Goal: Information Seeking & Learning: Check status

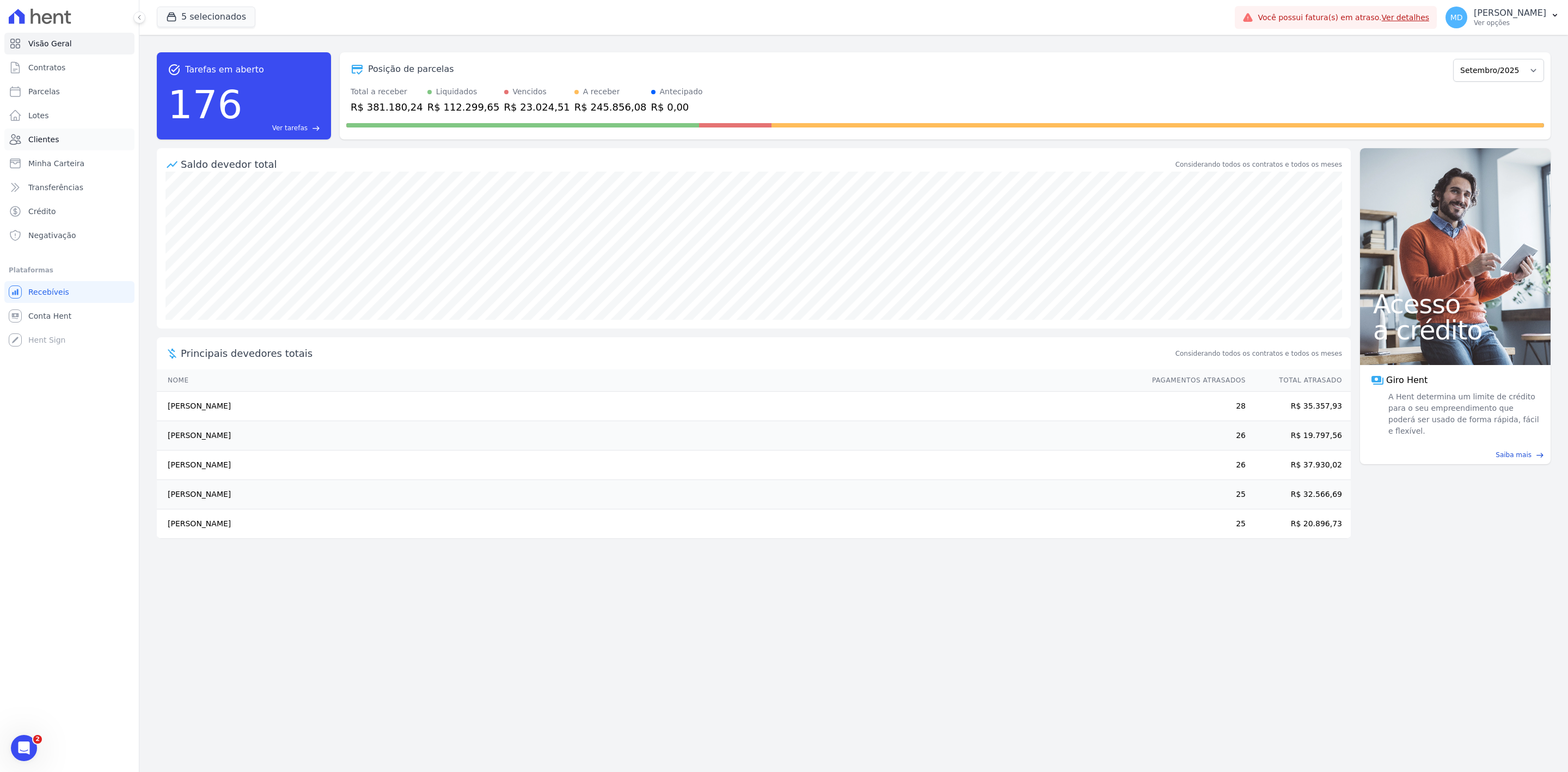
click at [73, 140] on link "Clientes" at bounding box center [69, 139] width 130 height 22
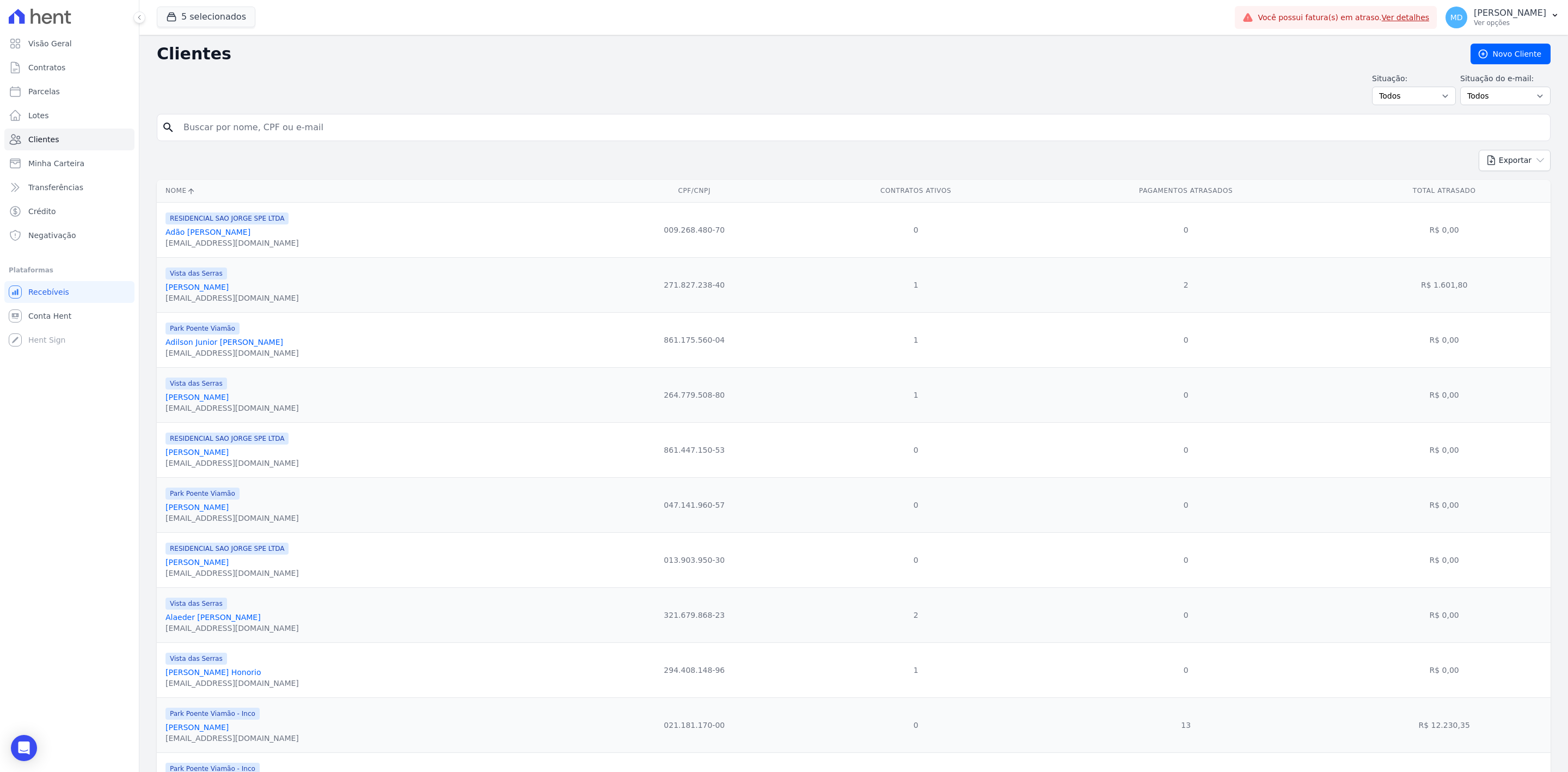
click at [304, 139] on div "search" at bounding box center [854, 128] width 1394 height 27
click at [323, 129] on input "search" at bounding box center [861, 128] width 1369 height 22
type input "viniviud"
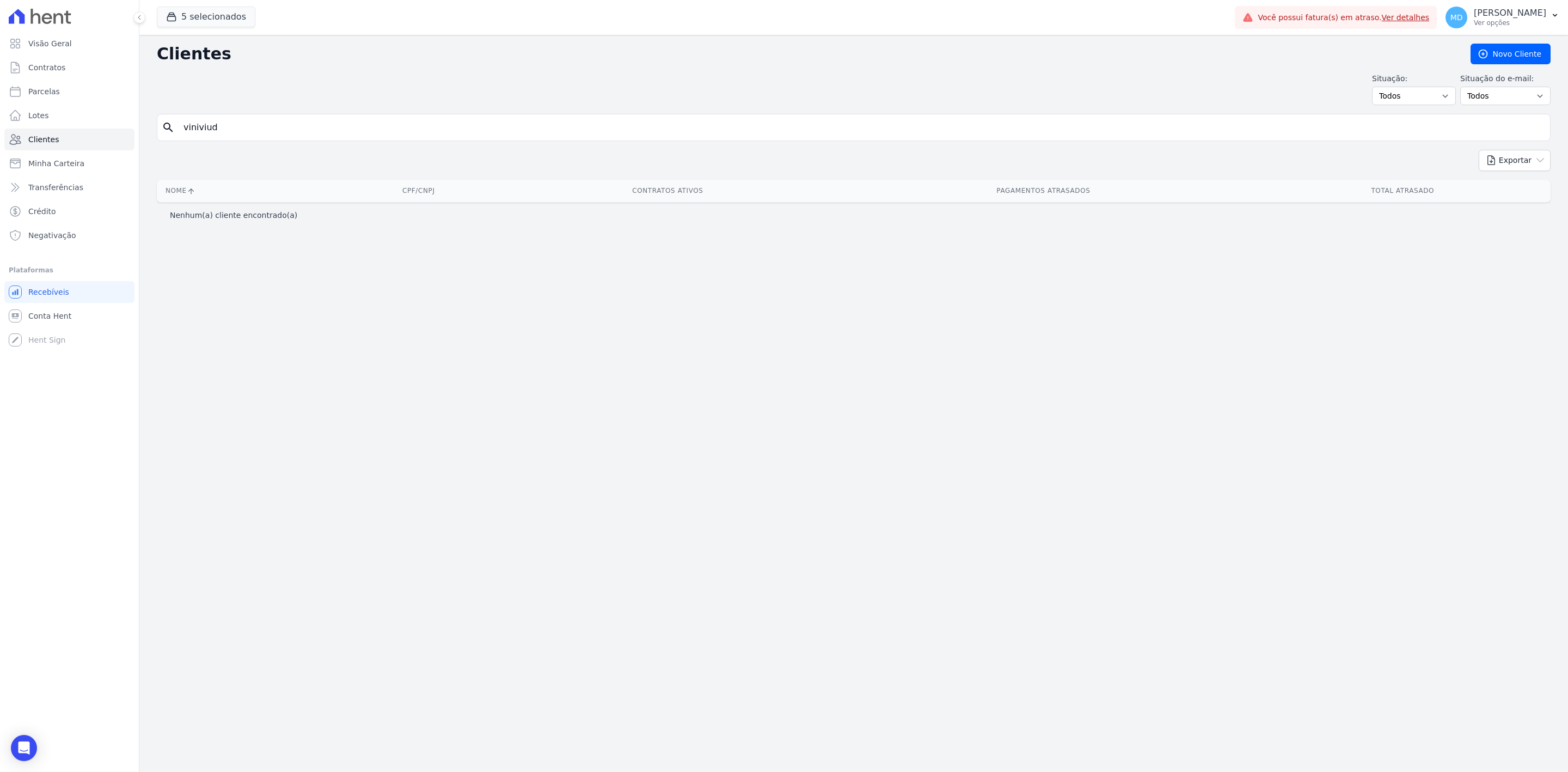
click at [323, 129] on input "viniviud" at bounding box center [861, 128] width 1369 height 22
type input "vinicius"
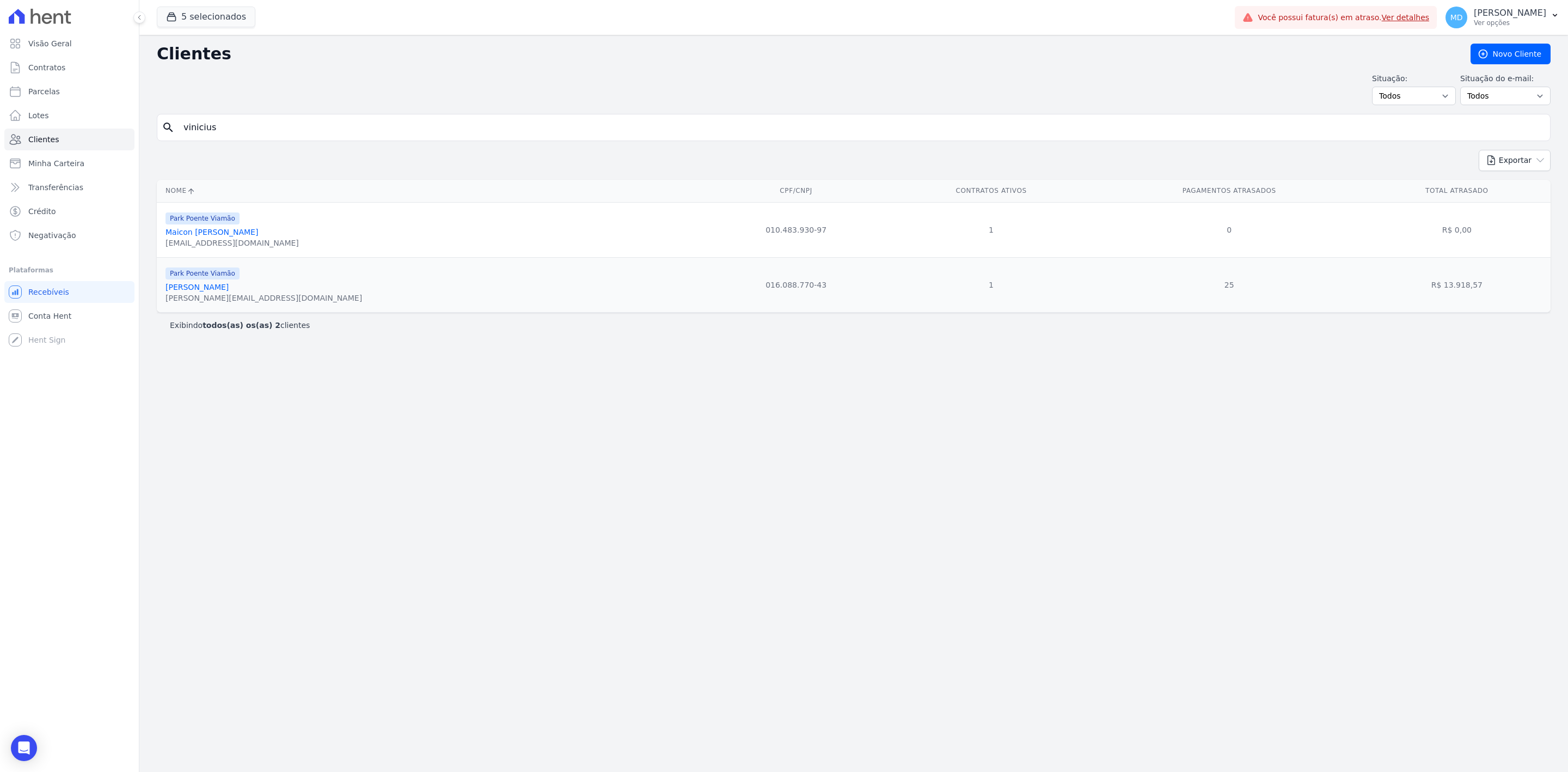
click at [300, 114] on div "search vinicius" at bounding box center [854, 128] width 1394 height 27
click at [217, 10] on button "5 selecionados" at bounding box center [206, 17] width 99 height 21
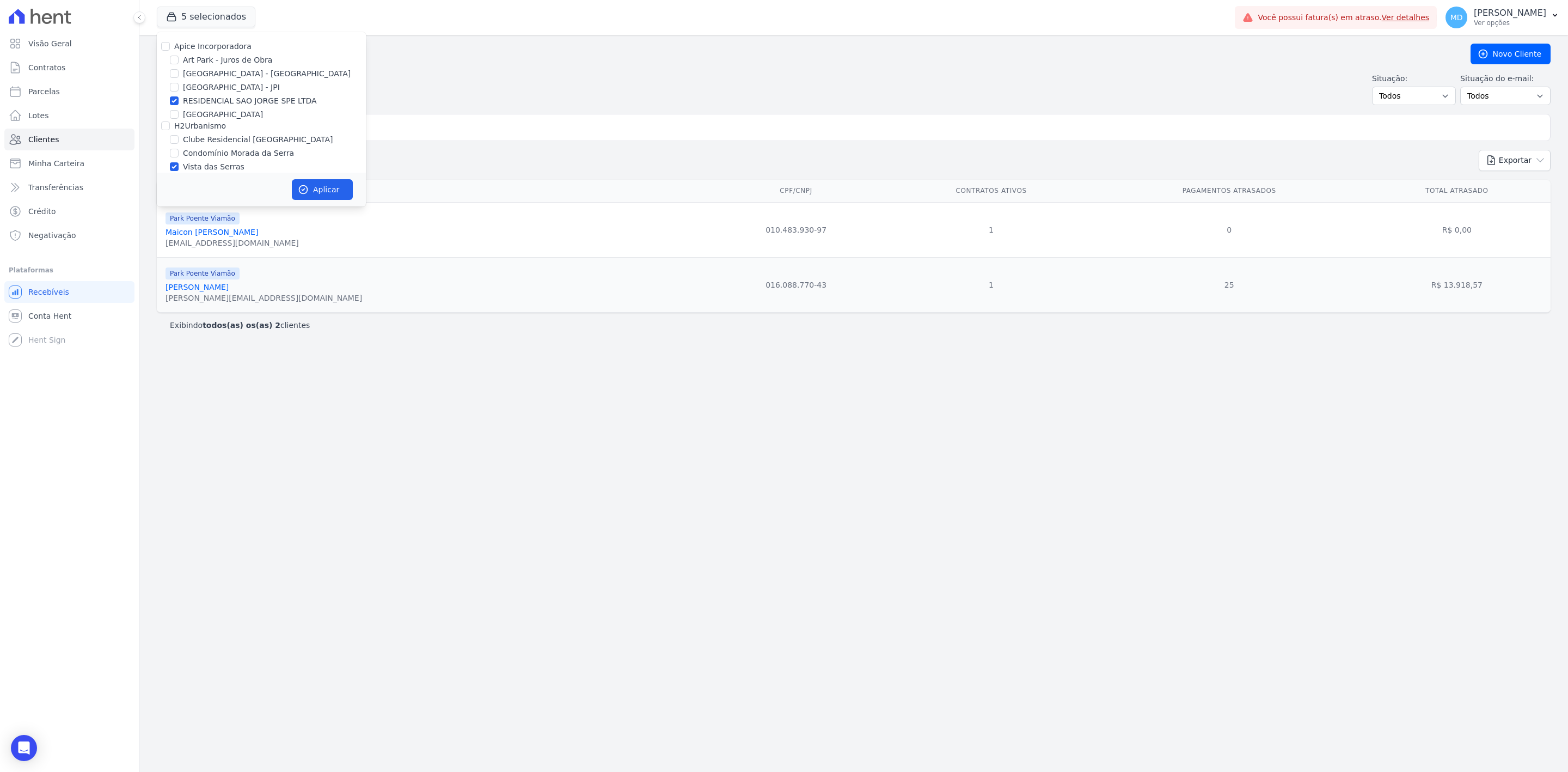
click at [208, 47] on label "Apice Incorporadora" at bounding box center [213, 46] width 78 height 8
click at [170, 47] on input "Apice Incorporadora" at bounding box center [165, 46] width 8 height 8
checkbox input "true"
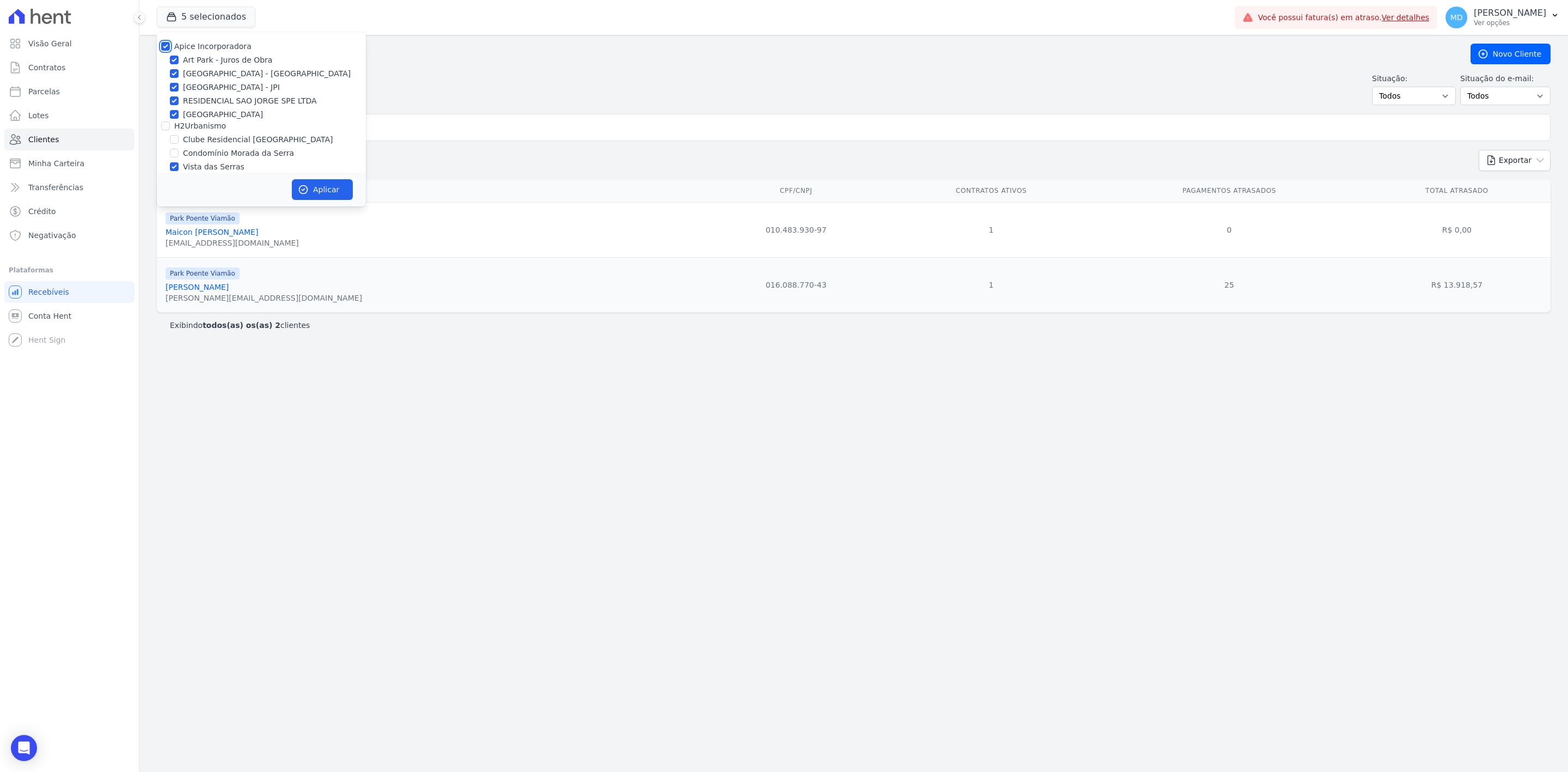
checkbox input "true"
click at [303, 193] on icon "button" at bounding box center [303, 189] width 11 height 11
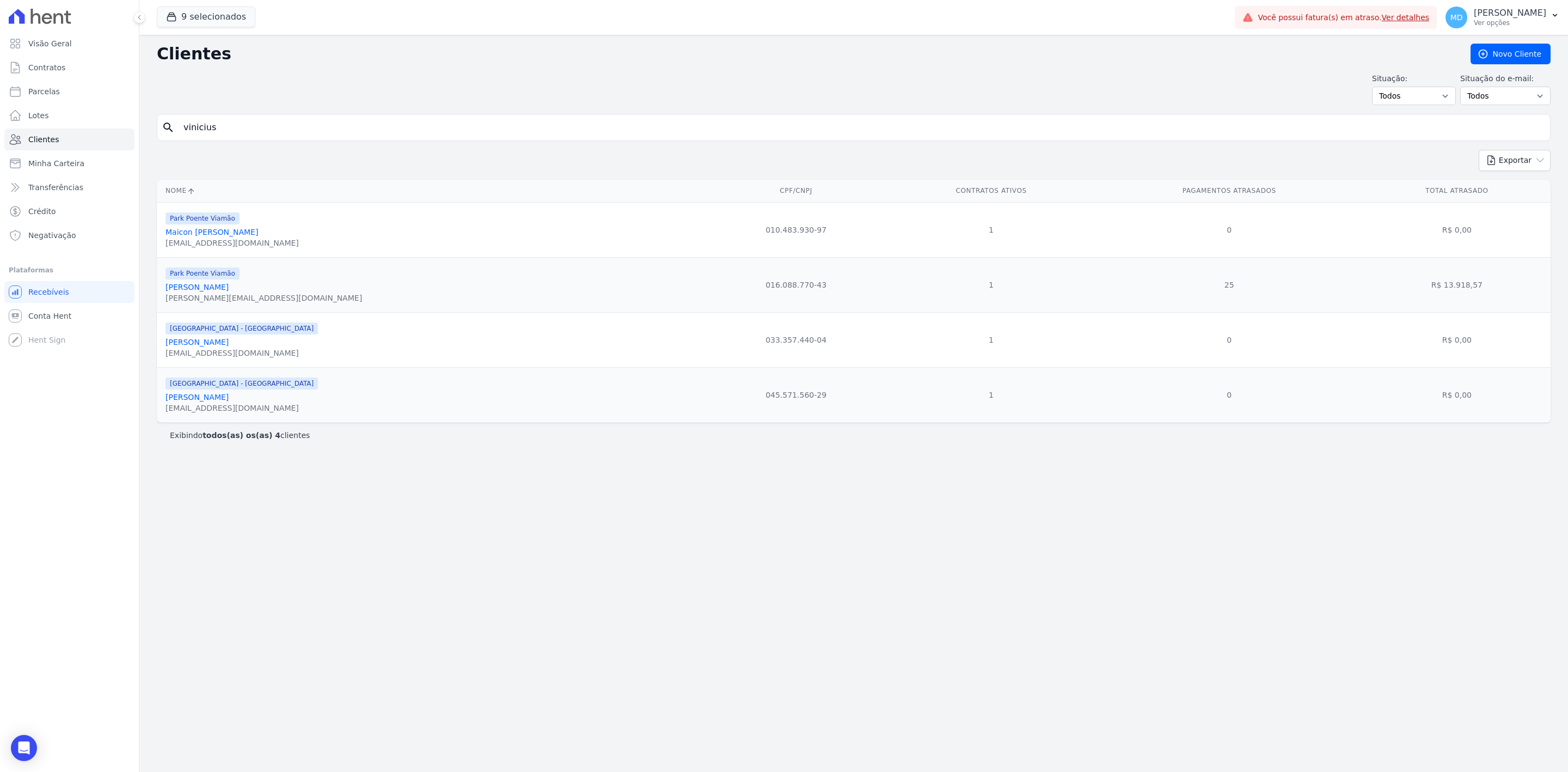
click at [229, 398] on link "[PERSON_NAME]" at bounding box center [197, 397] width 63 height 8
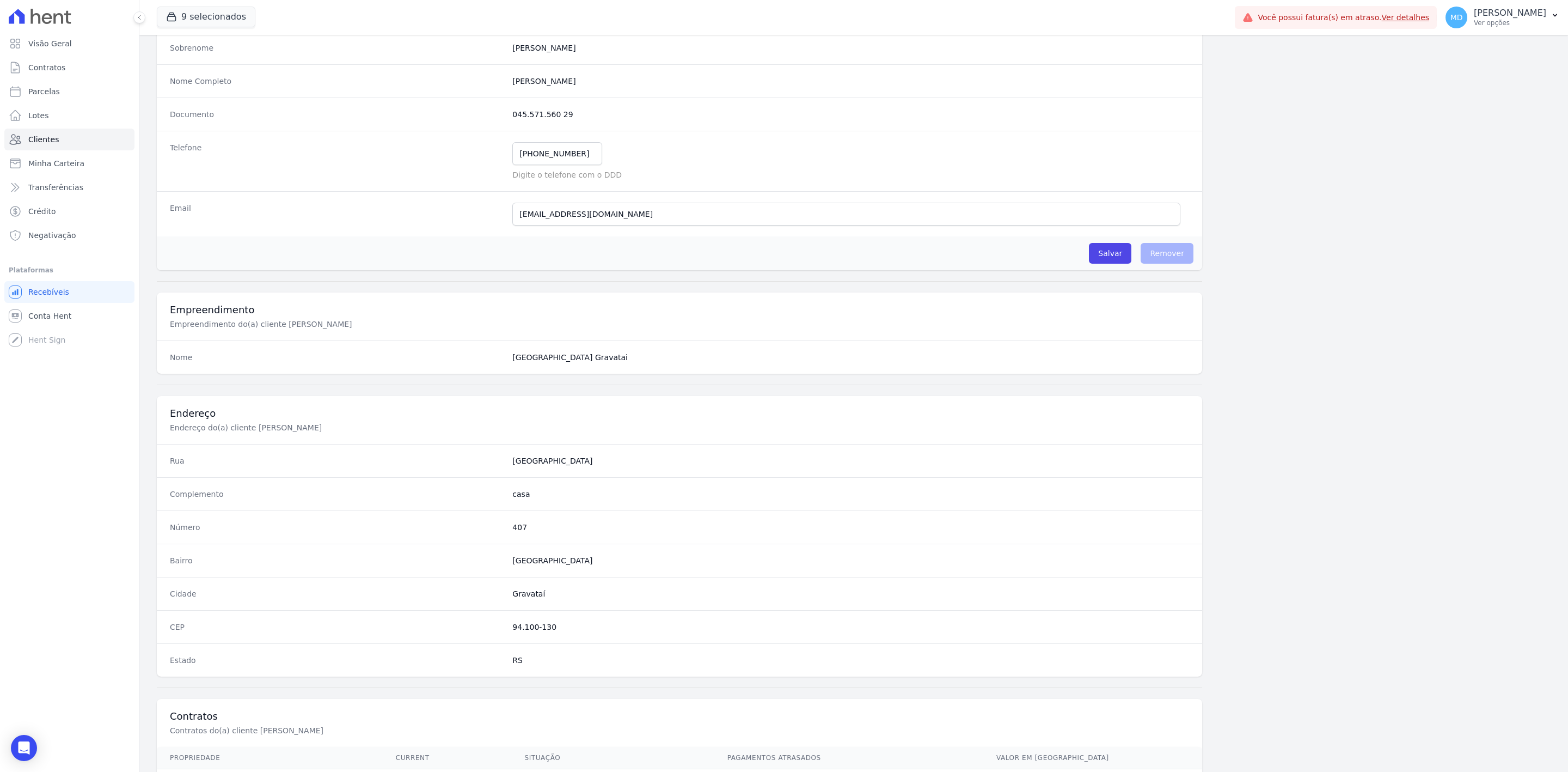
scroll to position [255, 0]
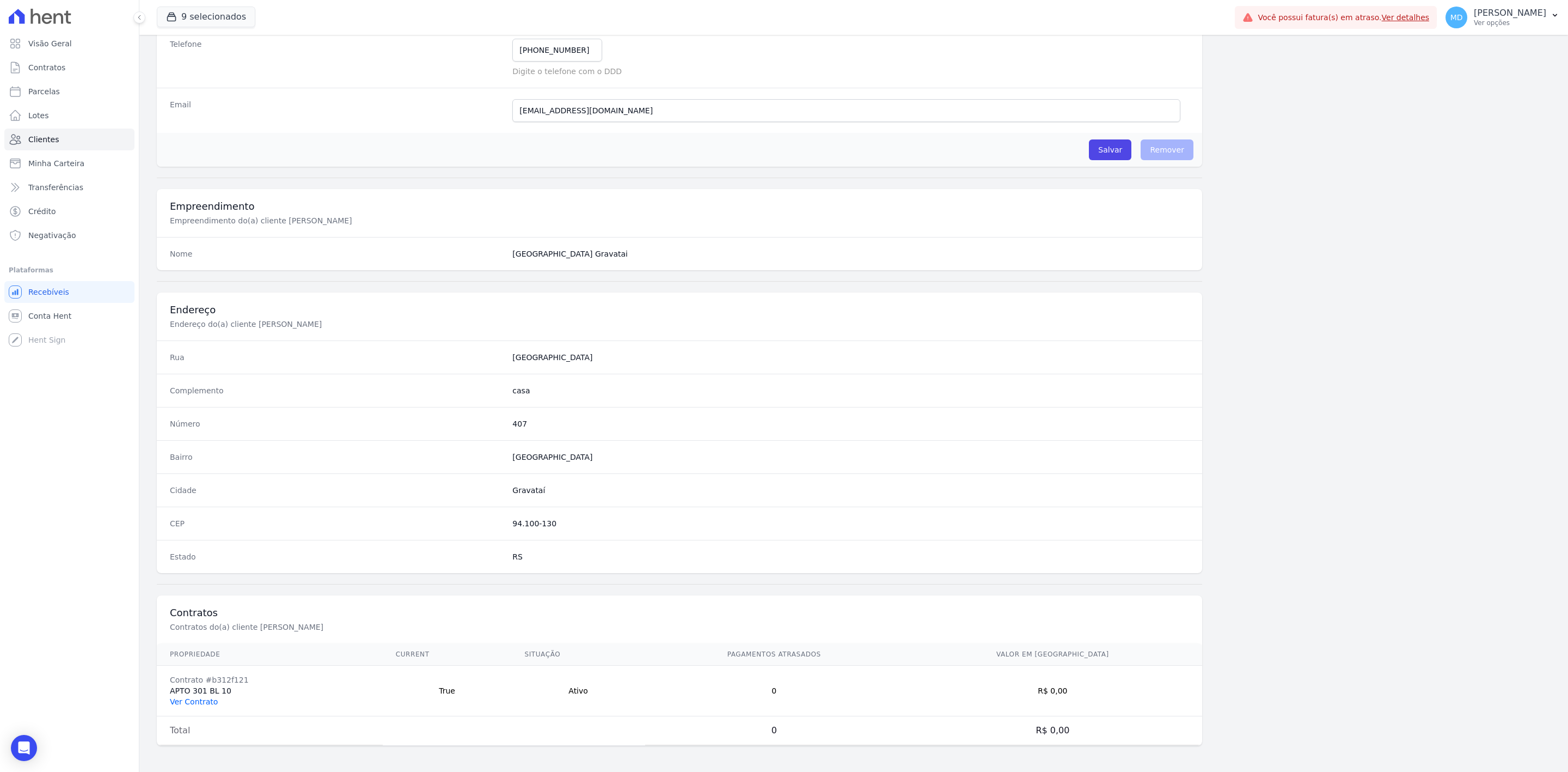
click at [188, 704] on link "Ver Contrato" at bounding box center [193, 701] width 48 height 8
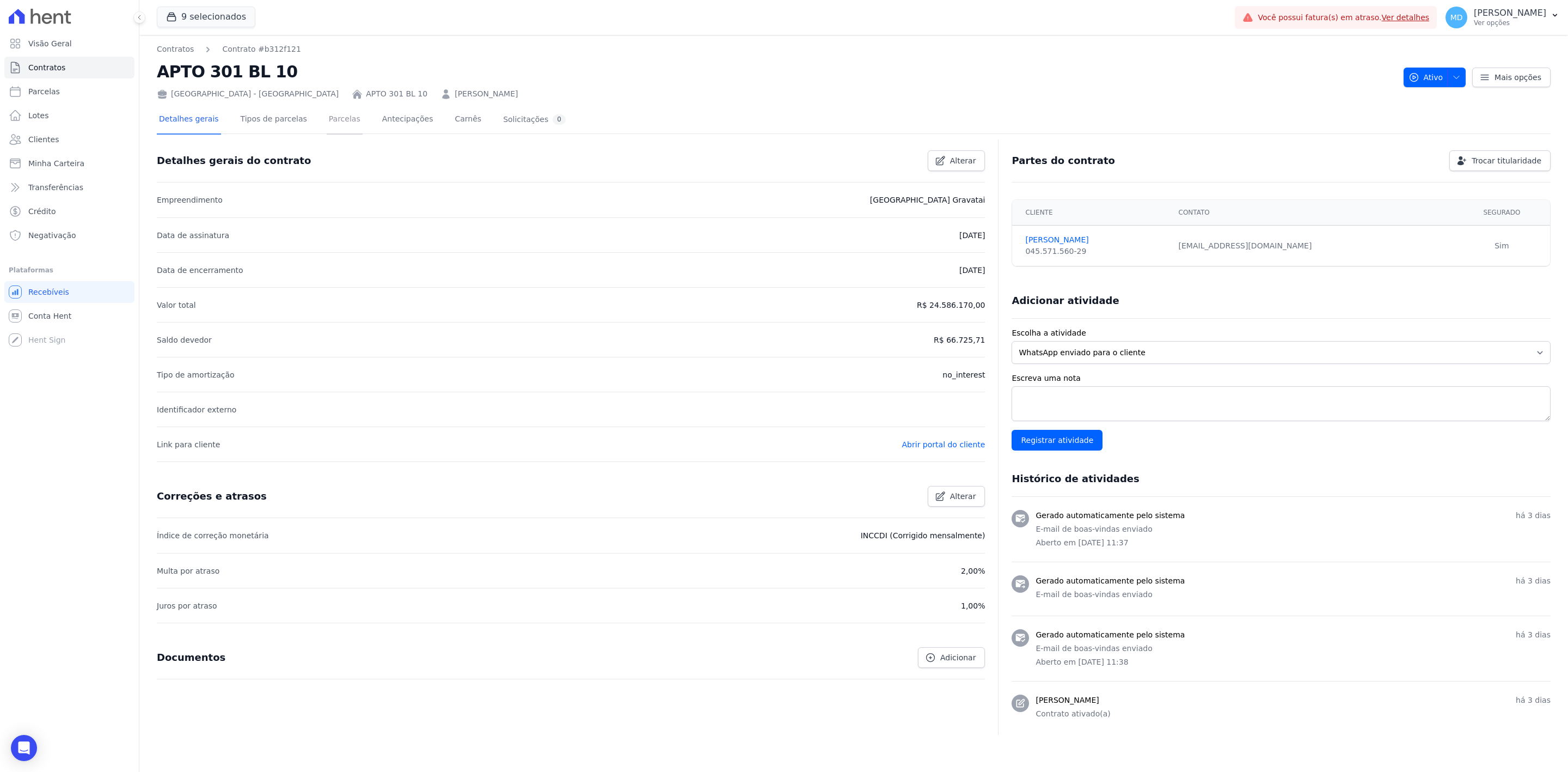
click at [339, 123] on link "Parcelas" at bounding box center [345, 120] width 36 height 29
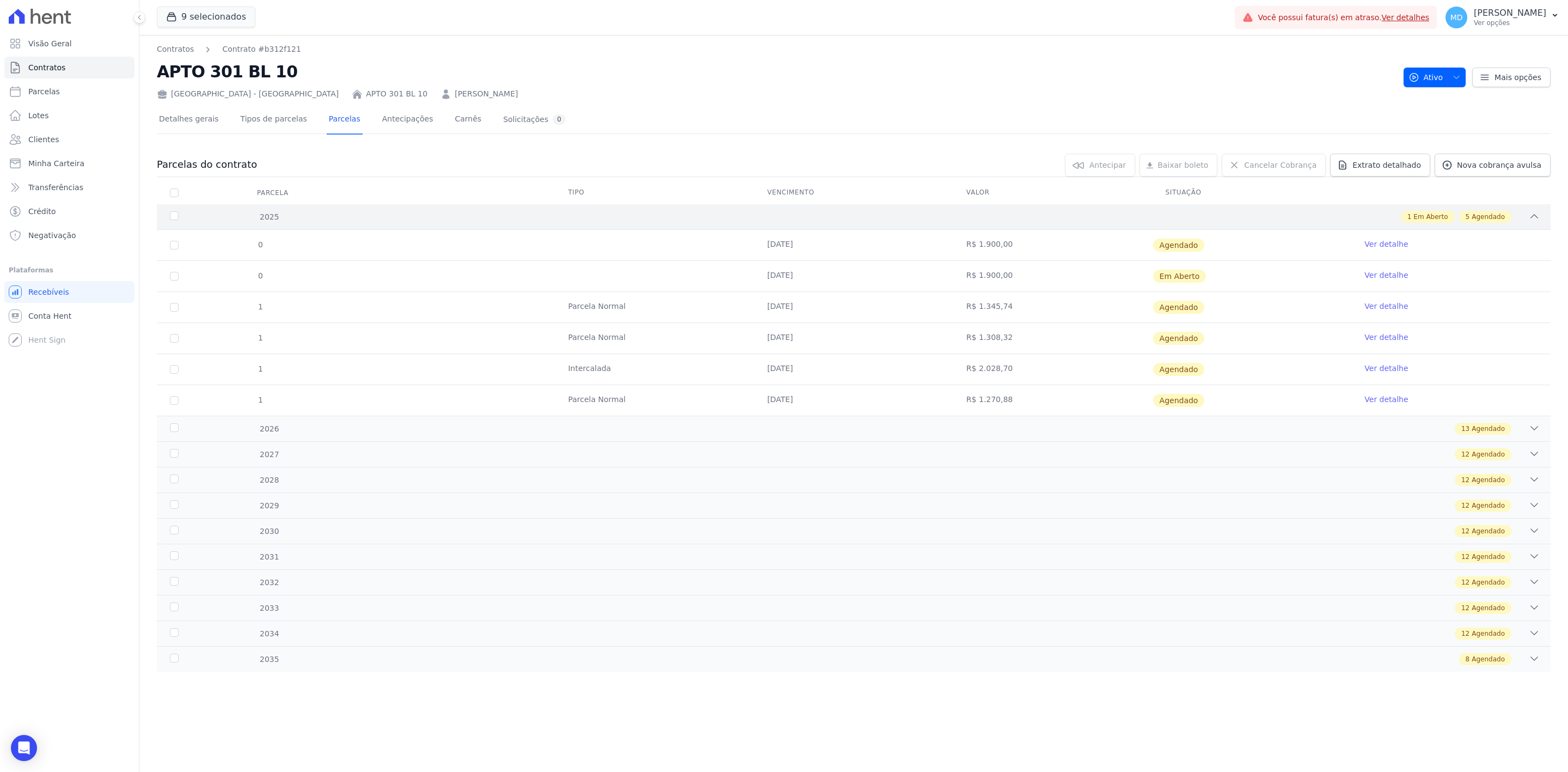
click at [1051, 209] on div "2025 1 Em Aberto 5 Agendado" at bounding box center [854, 217] width 1394 height 25
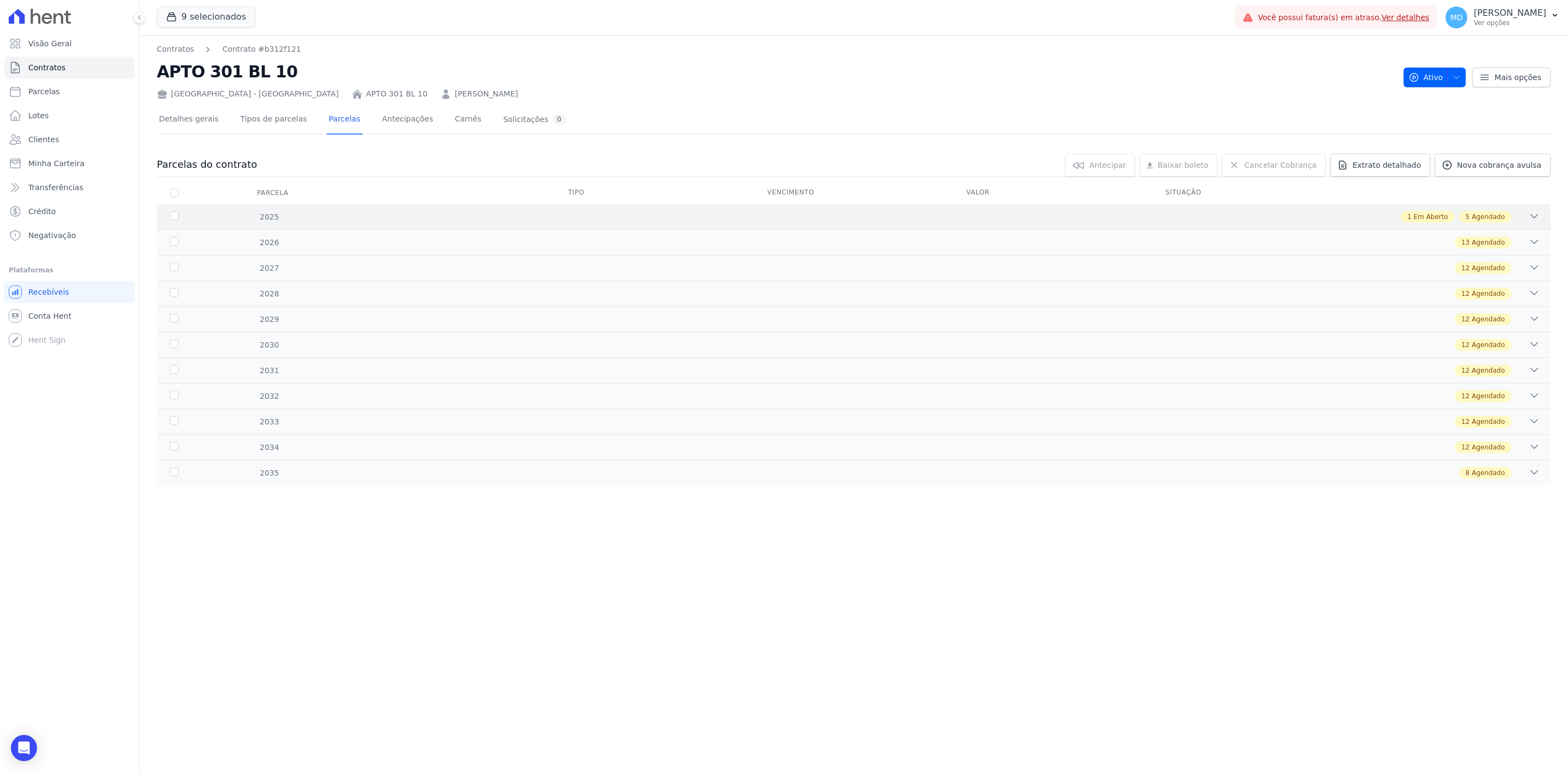
click at [1051, 211] on div "1 Em Aberto 5 Agendado" at bounding box center [923, 217] width 1234 height 12
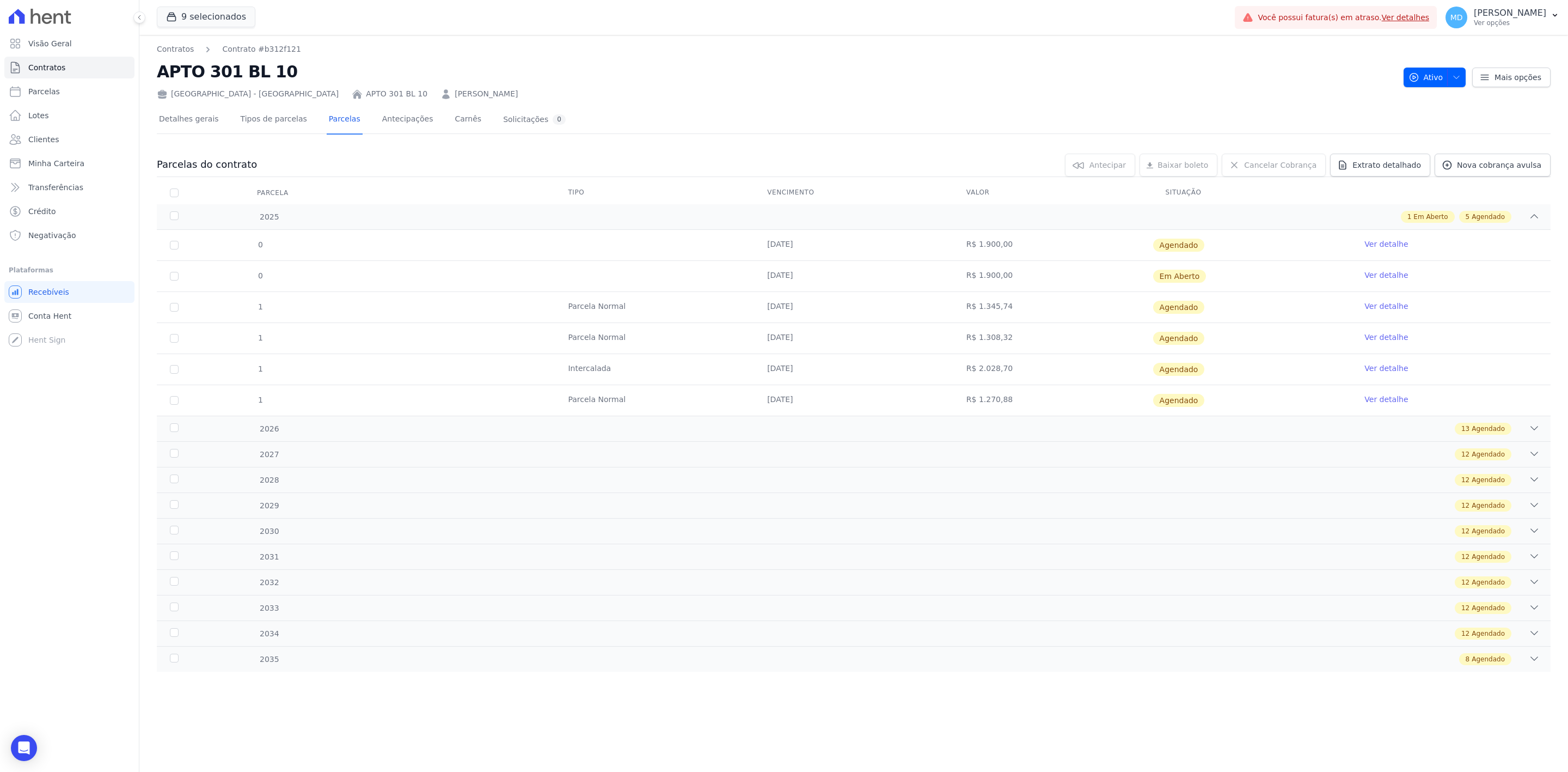
click at [366, 87] on div "[GEOGRAPHIC_DATA] - [GEOGRAPHIC_DATA] APTO 301 BL 10 [PERSON_NAME]" at bounding box center [776, 91] width 1238 height 16
click at [454, 93] on link "[PERSON_NAME]" at bounding box center [486, 94] width 63 height 12
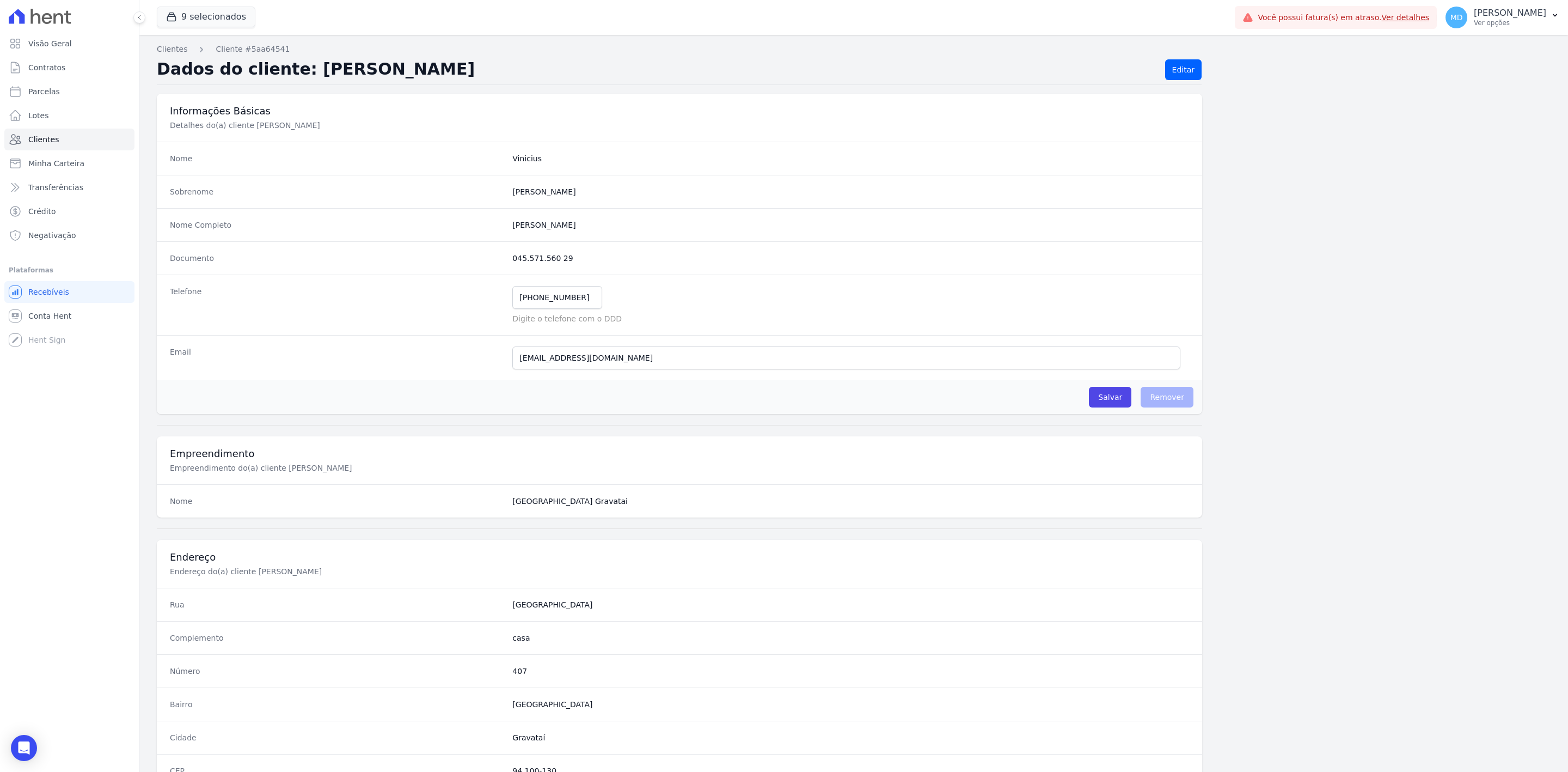
click at [571, 313] on dd "[PHONE_NUMBER] Mensagem de SMS ainda não enviada.. Mensagem de [PERSON_NAME] ai…" at bounding box center [851, 305] width 677 height 38
click at [578, 309] on input "[PHONE_NUMBER]" at bounding box center [557, 297] width 90 height 23
click at [578, 307] on input "[PHONE_NUMBER]" at bounding box center [557, 297] width 90 height 23
click at [430, 266] on div "Documento 045.571.560 29" at bounding box center [680, 258] width 1045 height 33
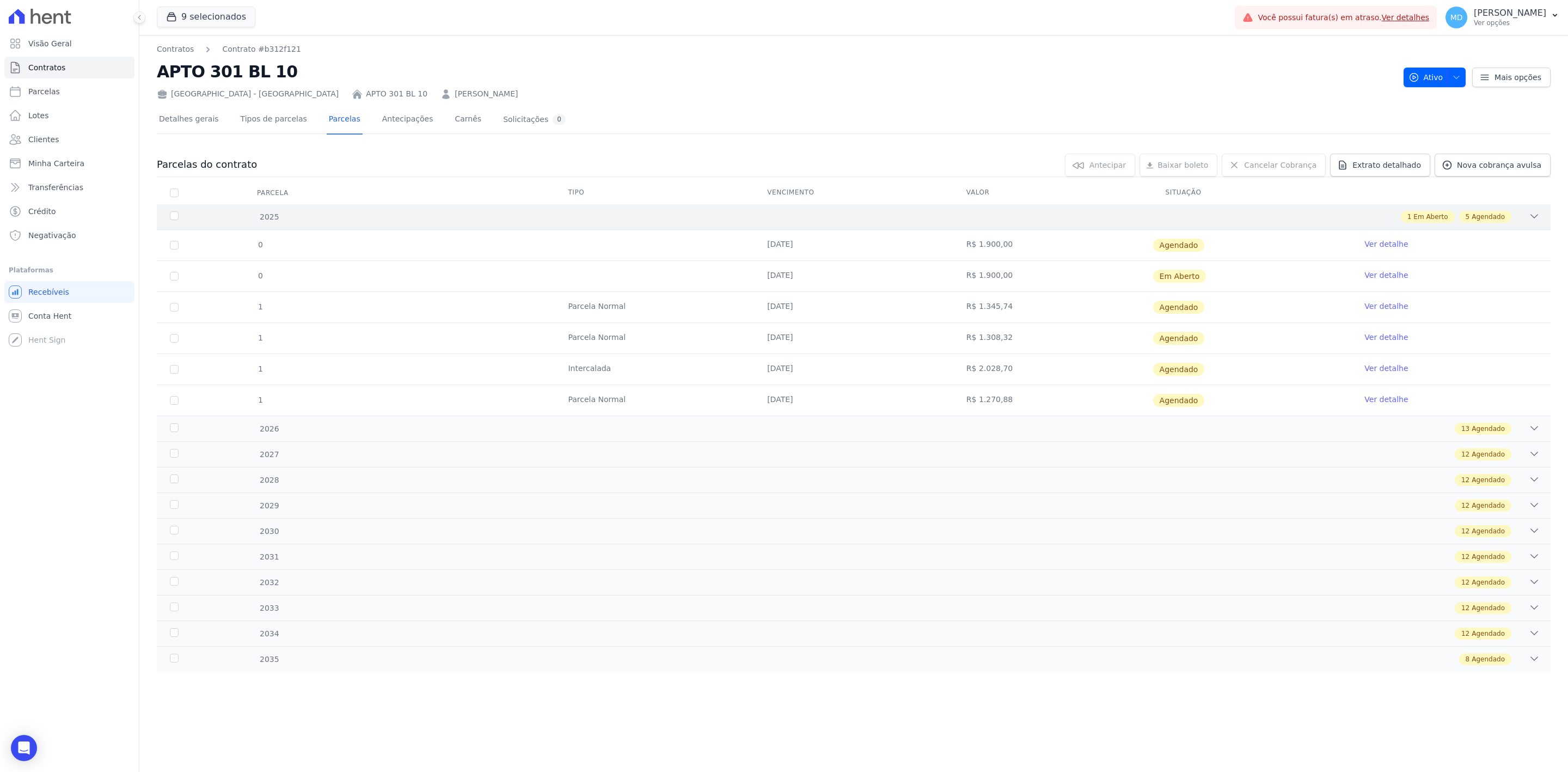
click at [1221, 218] on div "1 Em Aberto 5 Agendado" at bounding box center [923, 217] width 1234 height 12
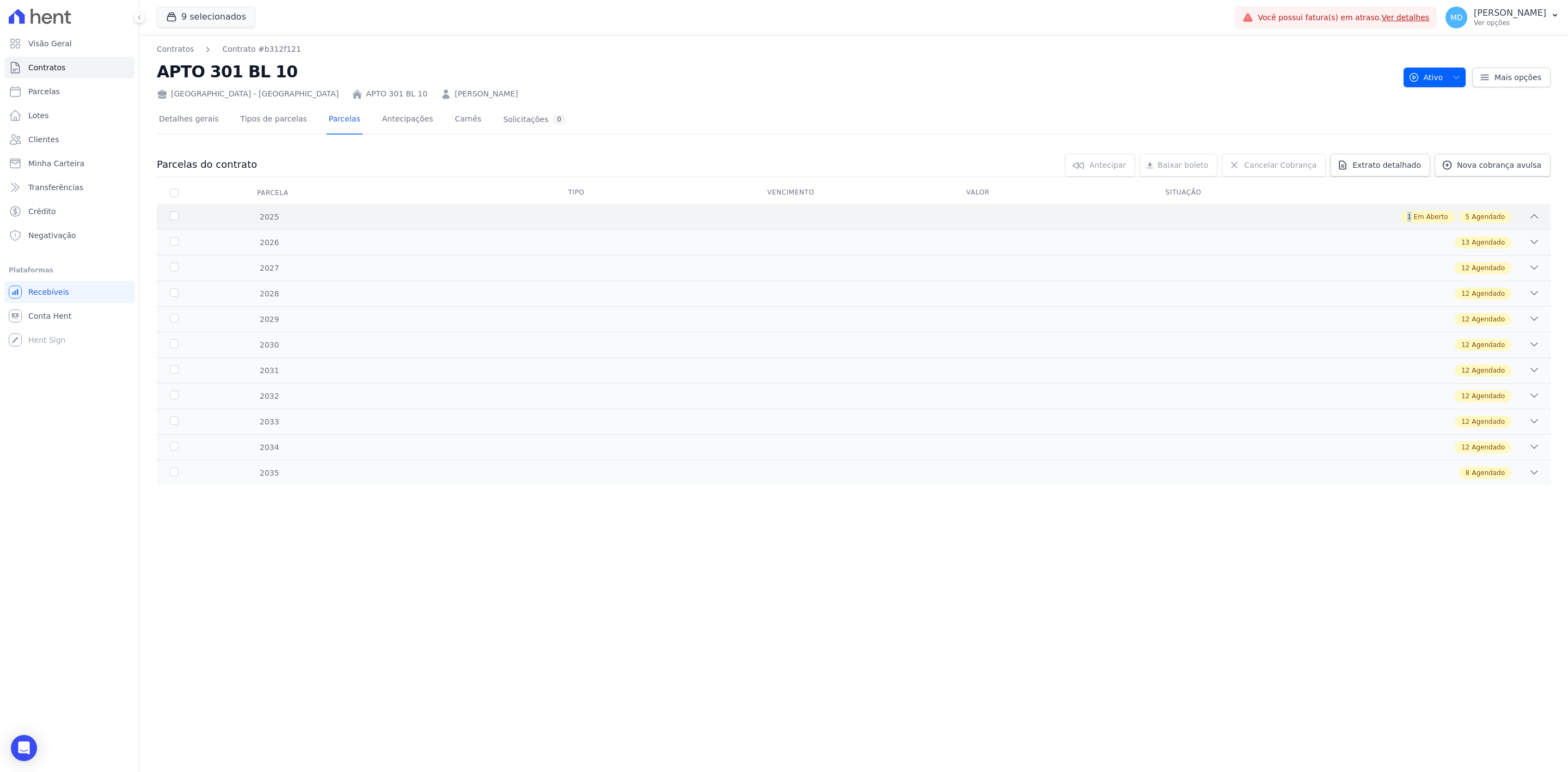
click at [1221, 218] on div "1 Em Aberto 5 Agendado" at bounding box center [923, 217] width 1234 height 12
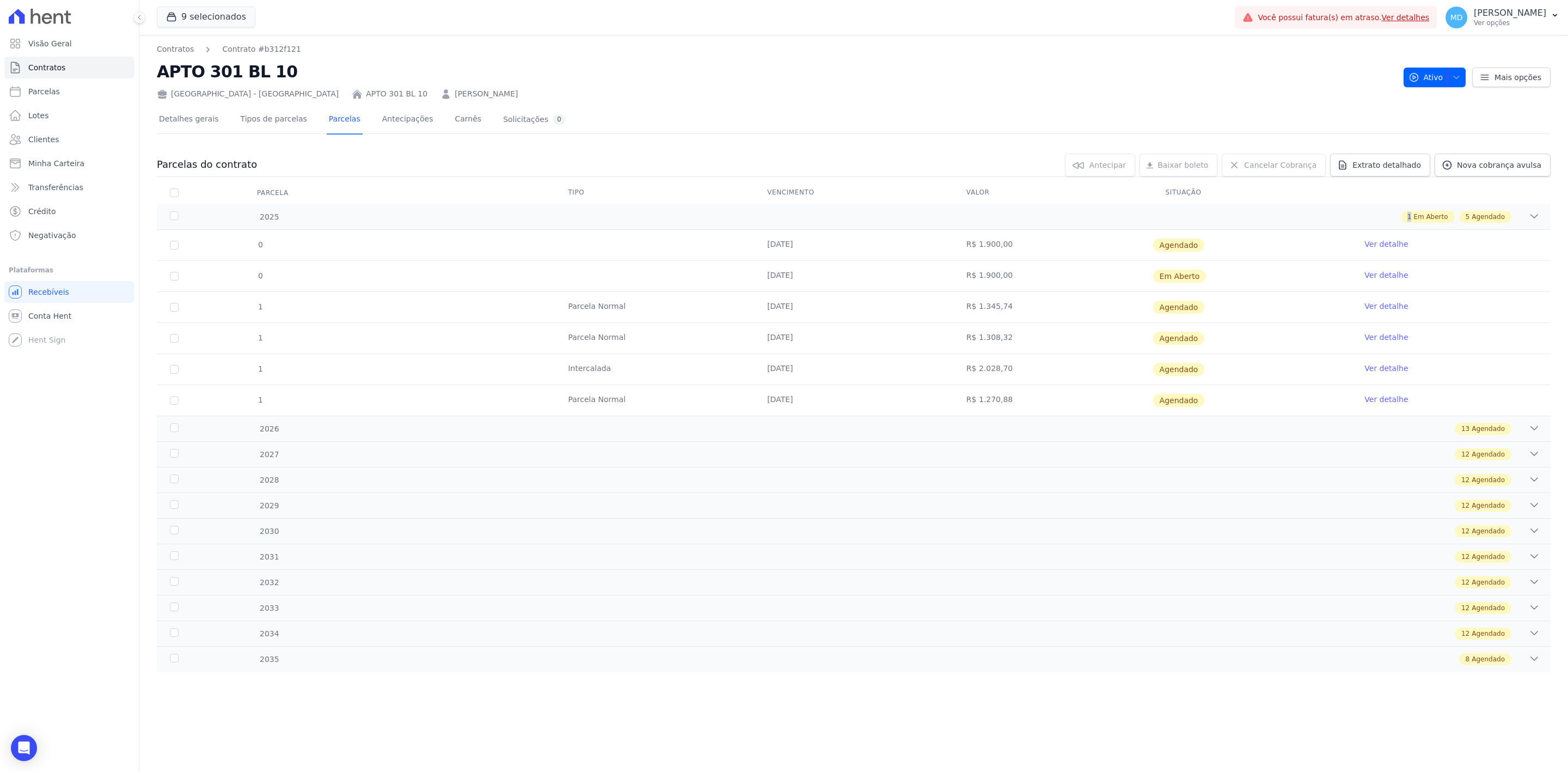
drag, startPoint x: 773, startPoint y: 242, endPoint x: 849, endPoint y: 242, distance: 76.0
click at [844, 242] on td "[DATE]" at bounding box center [854, 245] width 199 height 30
click at [933, 265] on td "[DATE]" at bounding box center [854, 276] width 199 height 30
drag, startPoint x: 764, startPoint y: 246, endPoint x: 792, endPoint y: 244, distance: 28.1
click at [792, 244] on td "[DATE]" at bounding box center [854, 245] width 199 height 30
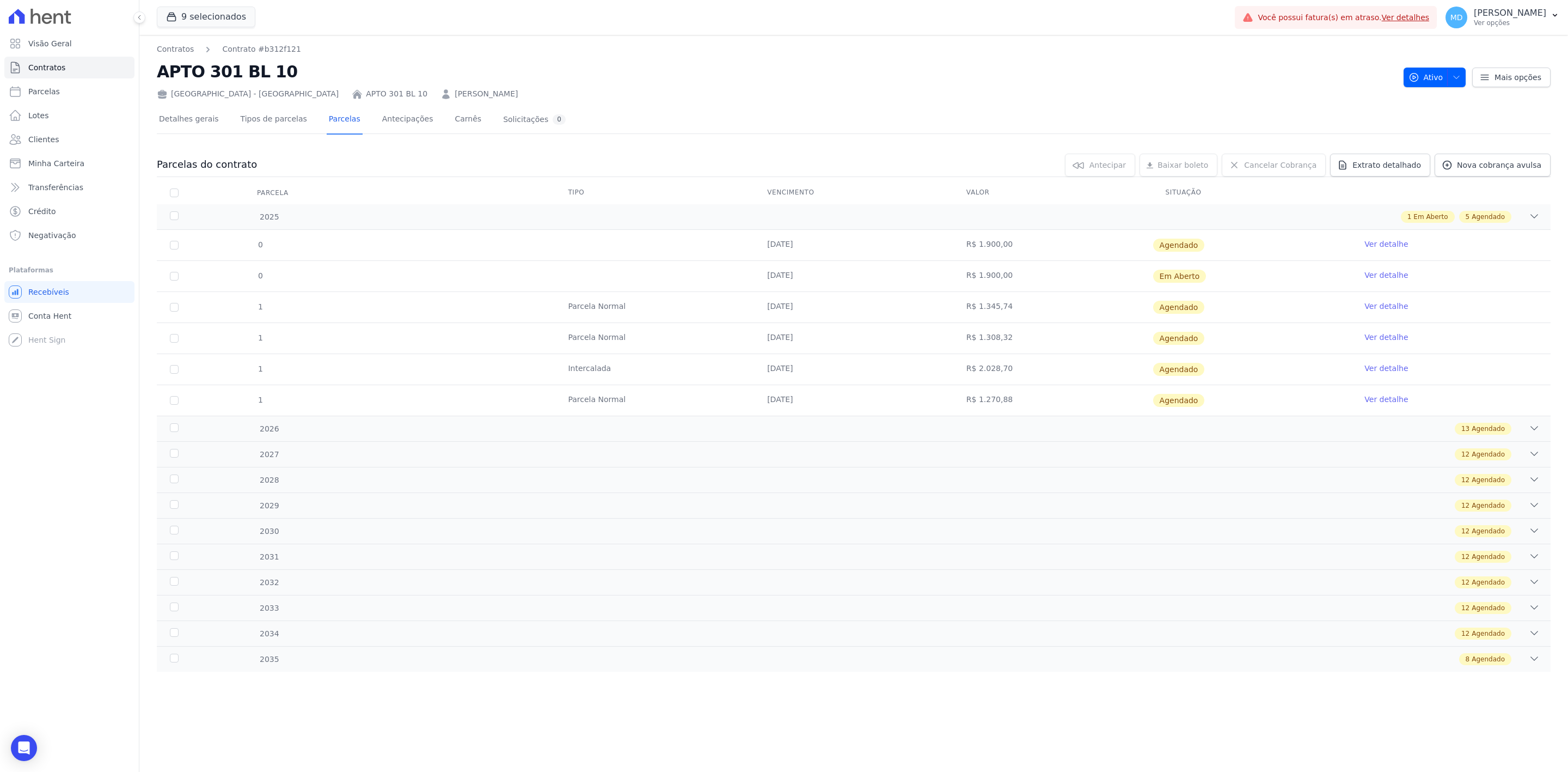
click at [800, 247] on td "[DATE]" at bounding box center [854, 245] width 199 height 30
drag, startPoint x: 771, startPoint y: 275, endPoint x: 789, endPoint y: 276, distance: 18.0
click at [789, 276] on td "[DATE]" at bounding box center [854, 276] width 199 height 30
click at [824, 293] on td "[DATE]" at bounding box center [854, 307] width 199 height 30
drag, startPoint x: 773, startPoint y: 275, endPoint x: 1015, endPoint y: 274, distance: 242.0
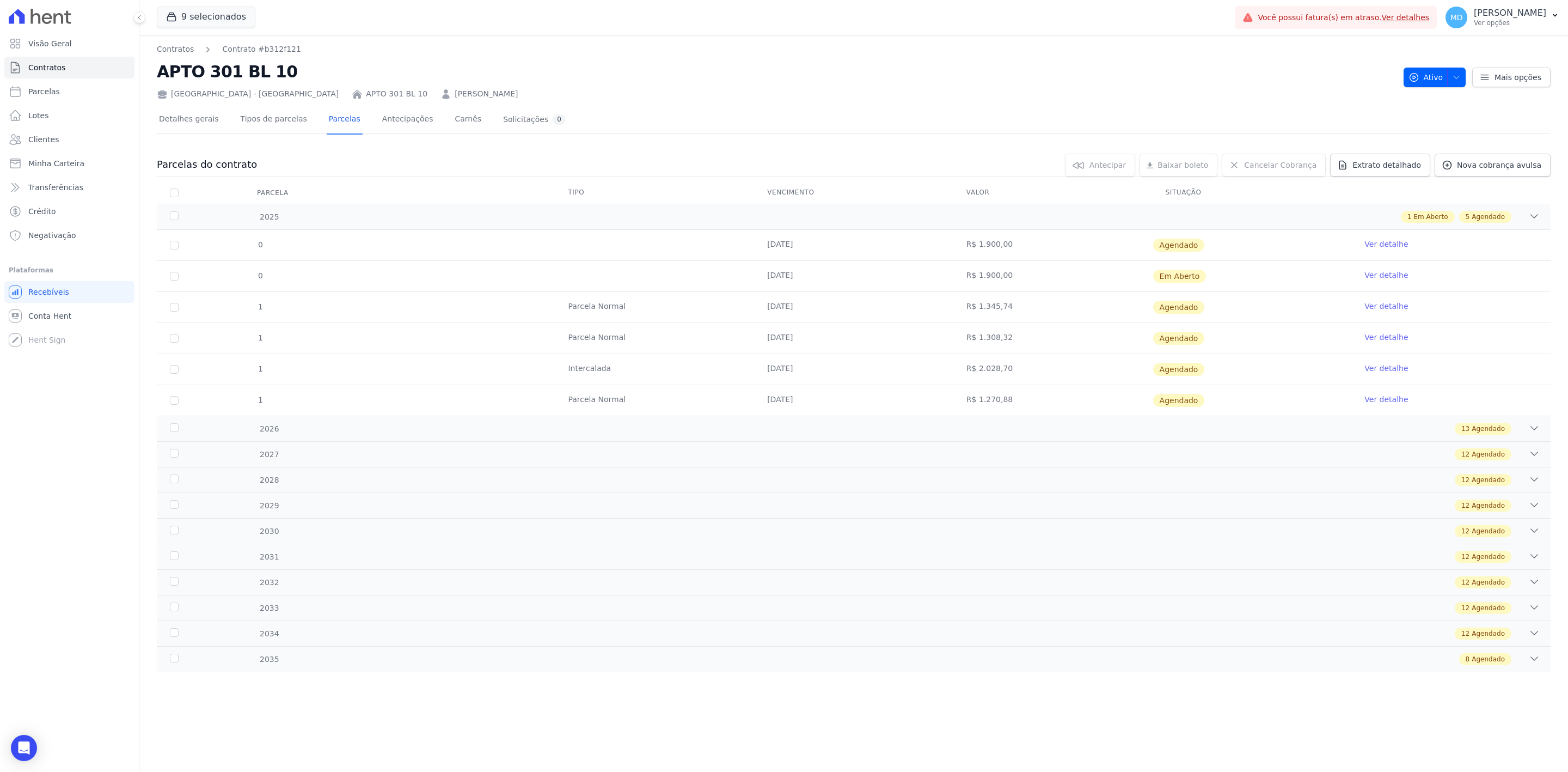
click at [1015, 274] on tr "0 [DATE] R$ 1.900,00 Em [GEOGRAPHIC_DATA] Ver detalhe" at bounding box center [854, 275] width 1394 height 31
click at [1015, 274] on td "R$ 1.900,00" at bounding box center [1053, 276] width 199 height 30
drag, startPoint x: 739, startPoint y: 249, endPoint x: 902, endPoint y: 227, distance: 164.5
click at [902, 227] on div "0 [DATE] R$ 1.900,00 [GEOGRAPHIC_DATA] Ver detalhe 0 [DATE] R$ 1.900,00 Em [GEO…" at bounding box center [854, 323] width 1429 height 194
